Goal: Transaction & Acquisition: Purchase product/service

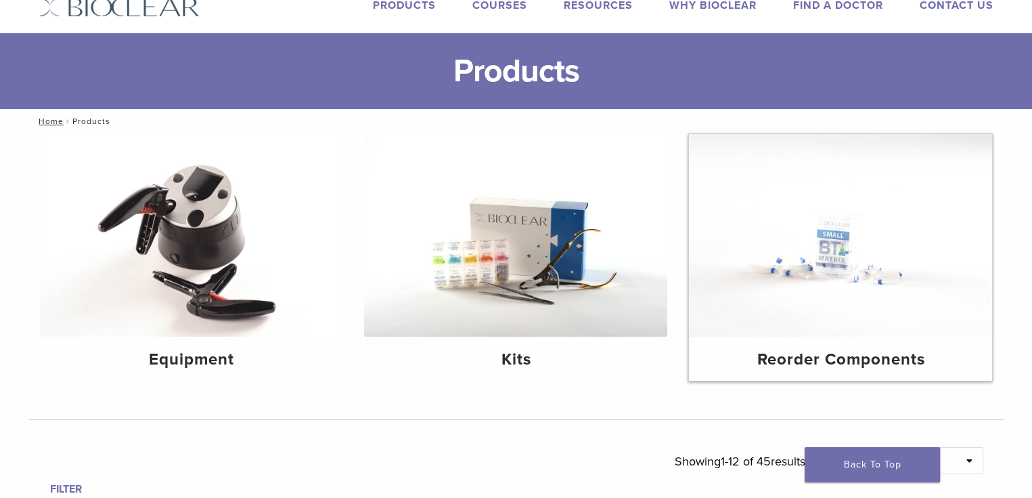
scroll to position [68, 0]
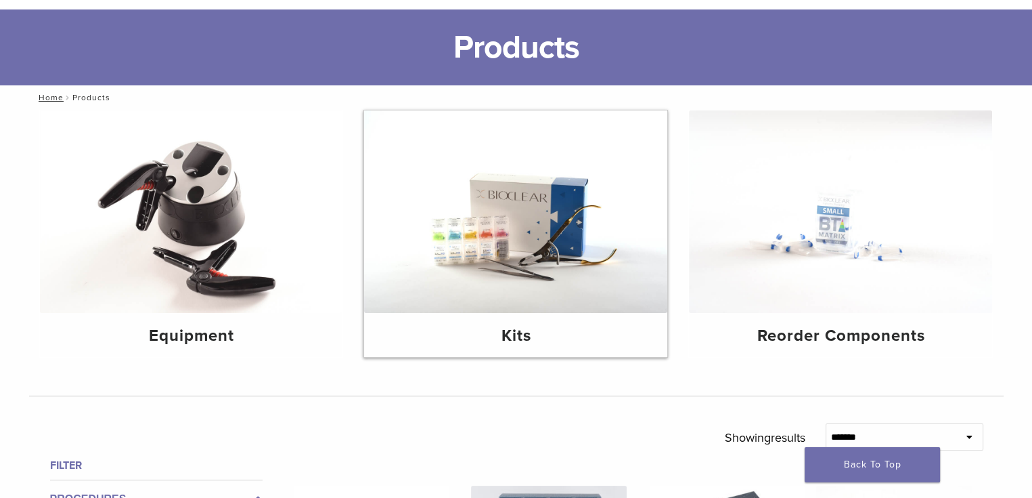
click at [525, 258] on img at bounding box center [515, 211] width 303 height 202
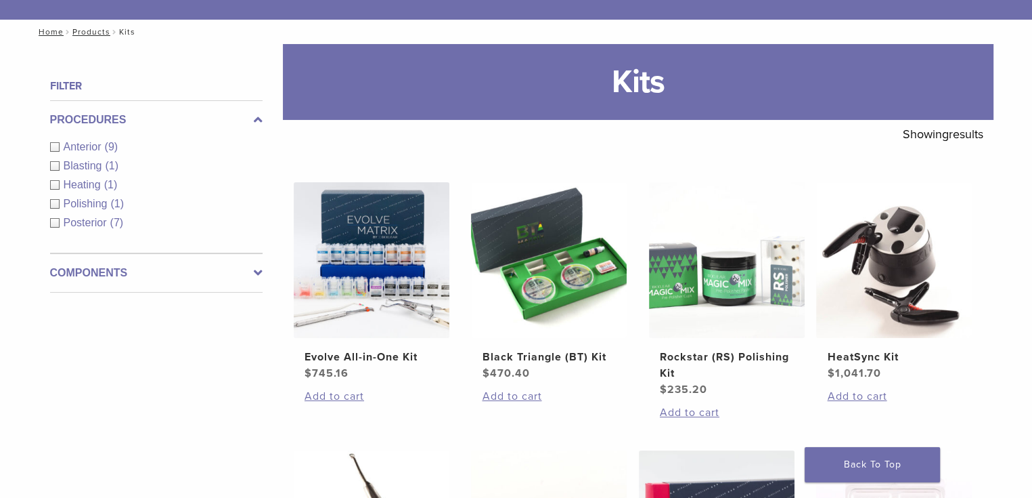
scroll to position [135, 0]
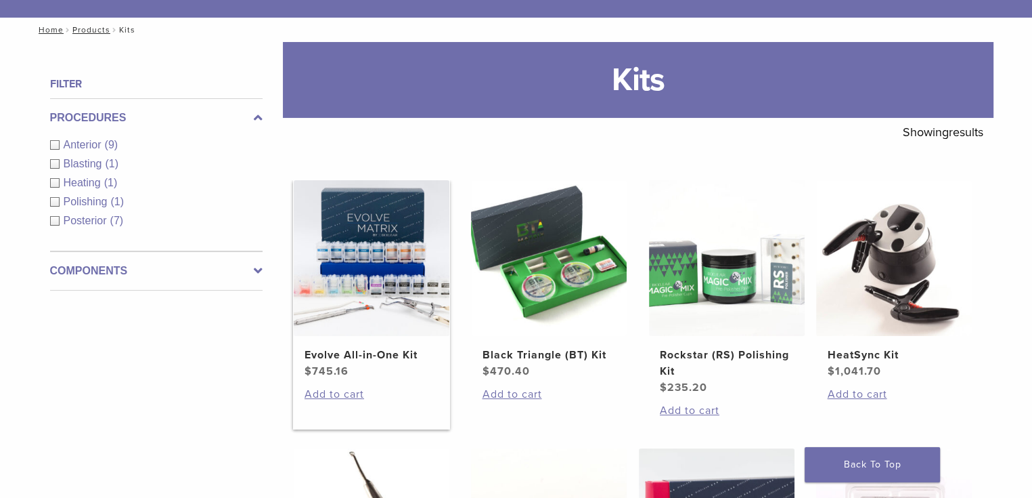
click at [394, 258] on img at bounding box center [372, 258] width 156 height 156
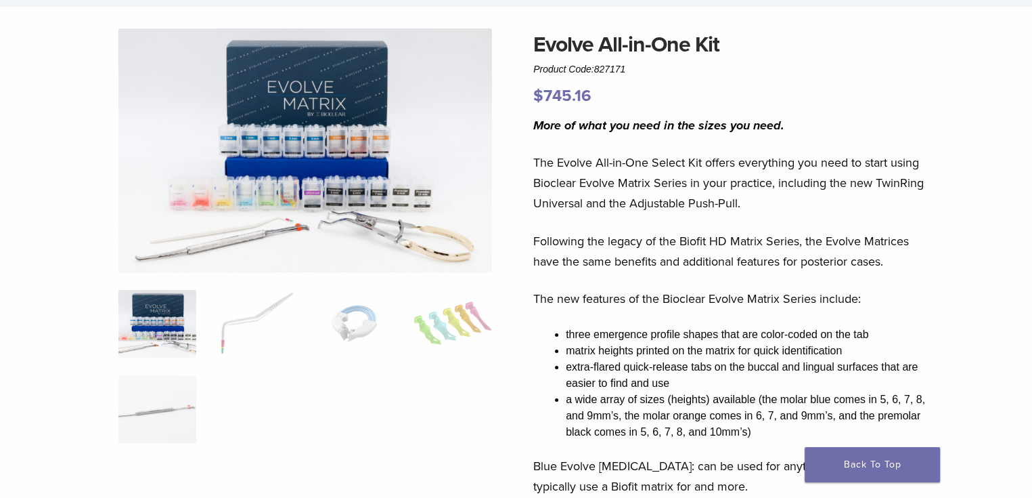
scroll to position [68, 0]
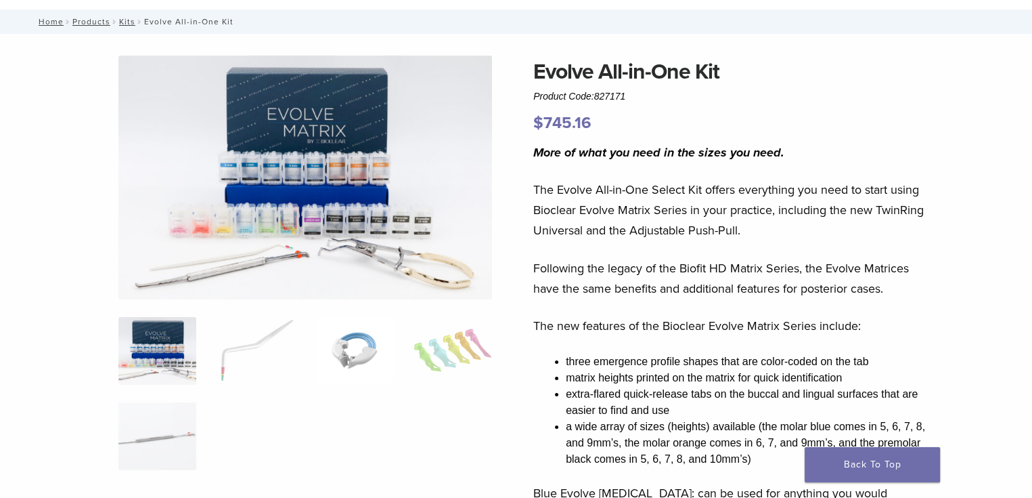
click at [347, 356] on img at bounding box center [354, 351] width 78 height 68
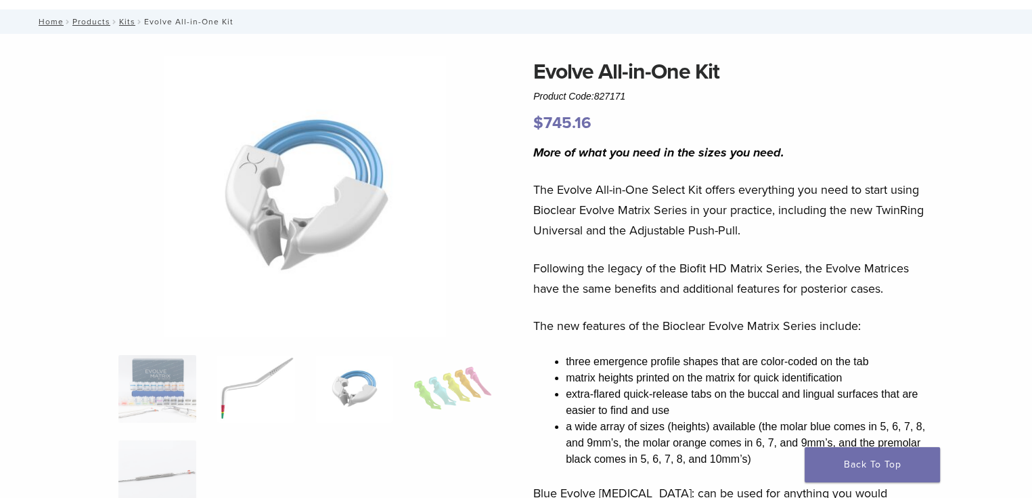
click at [246, 385] on img at bounding box center [256, 389] width 78 height 68
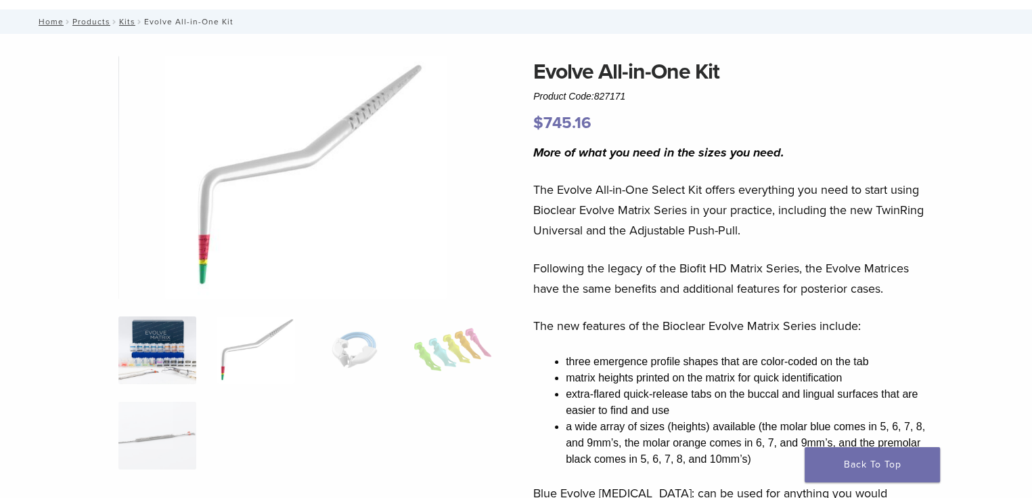
click at [164, 364] on img at bounding box center [157, 350] width 78 height 68
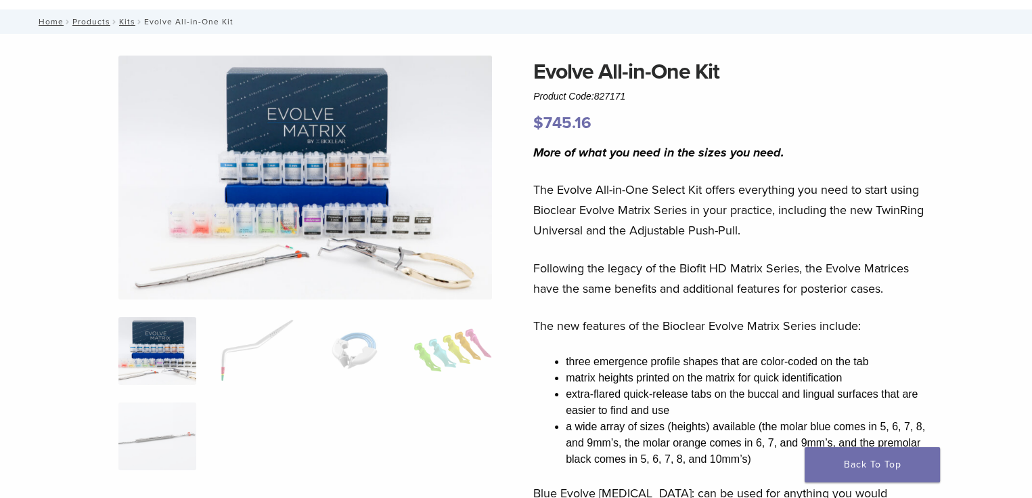
click at [393, 185] on img at bounding box center [305, 178] width 374 height 244
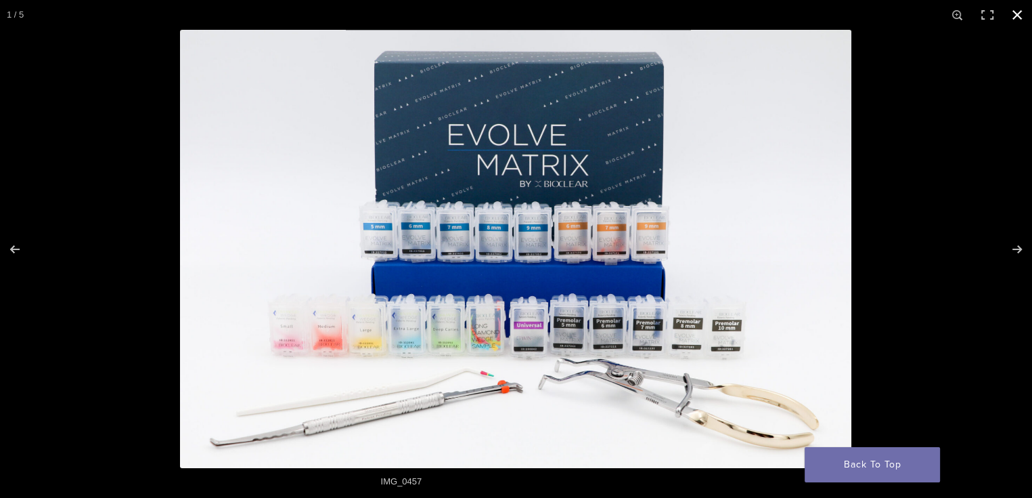
click at [1020, 16] on button "Close (Esc)" at bounding box center [1018, 15] width 30 height 30
